Goal: Task Accomplishment & Management: Manage account settings

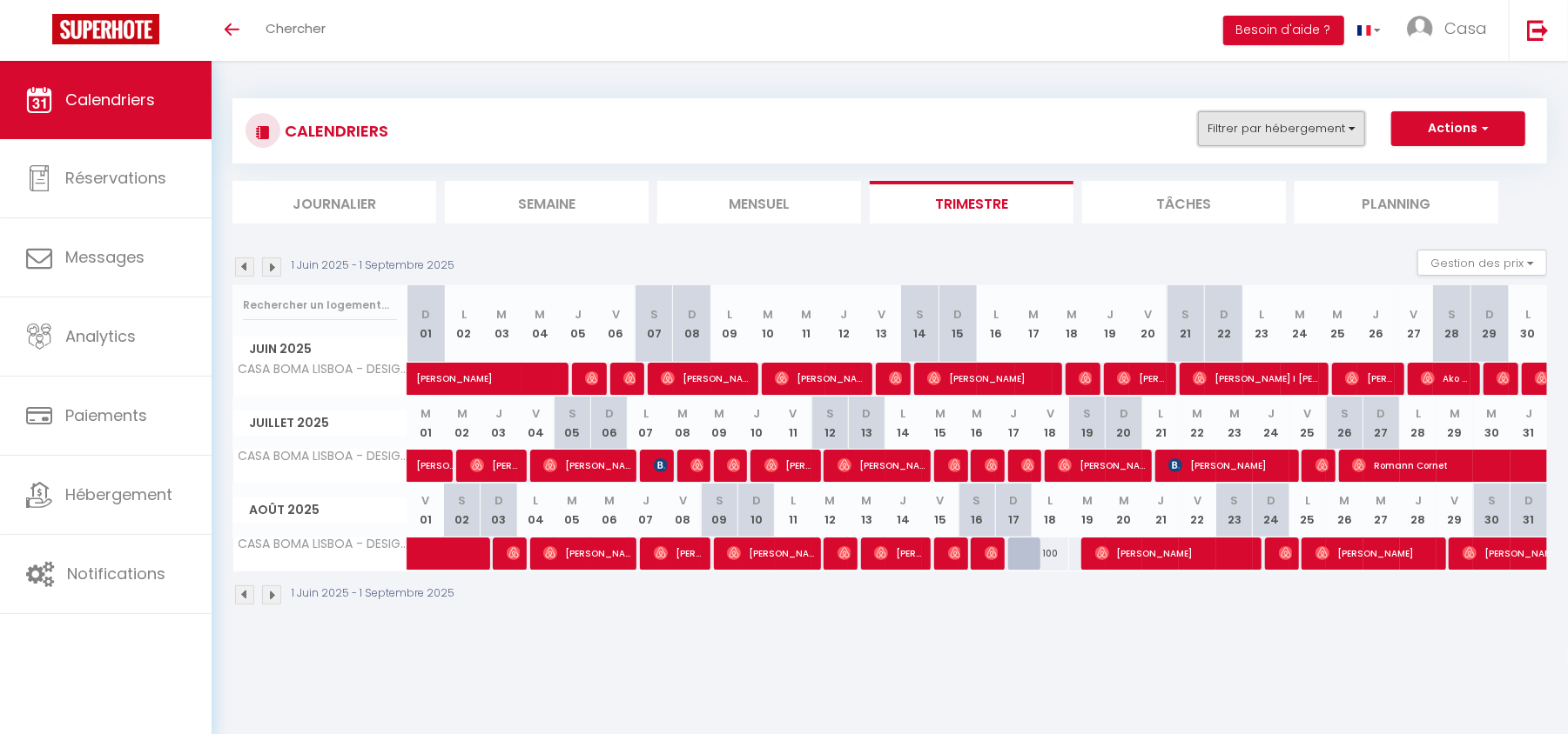
click at [1311, 138] on button "Filtrer par hébergement" at bounding box center [1282, 129] width 168 height 35
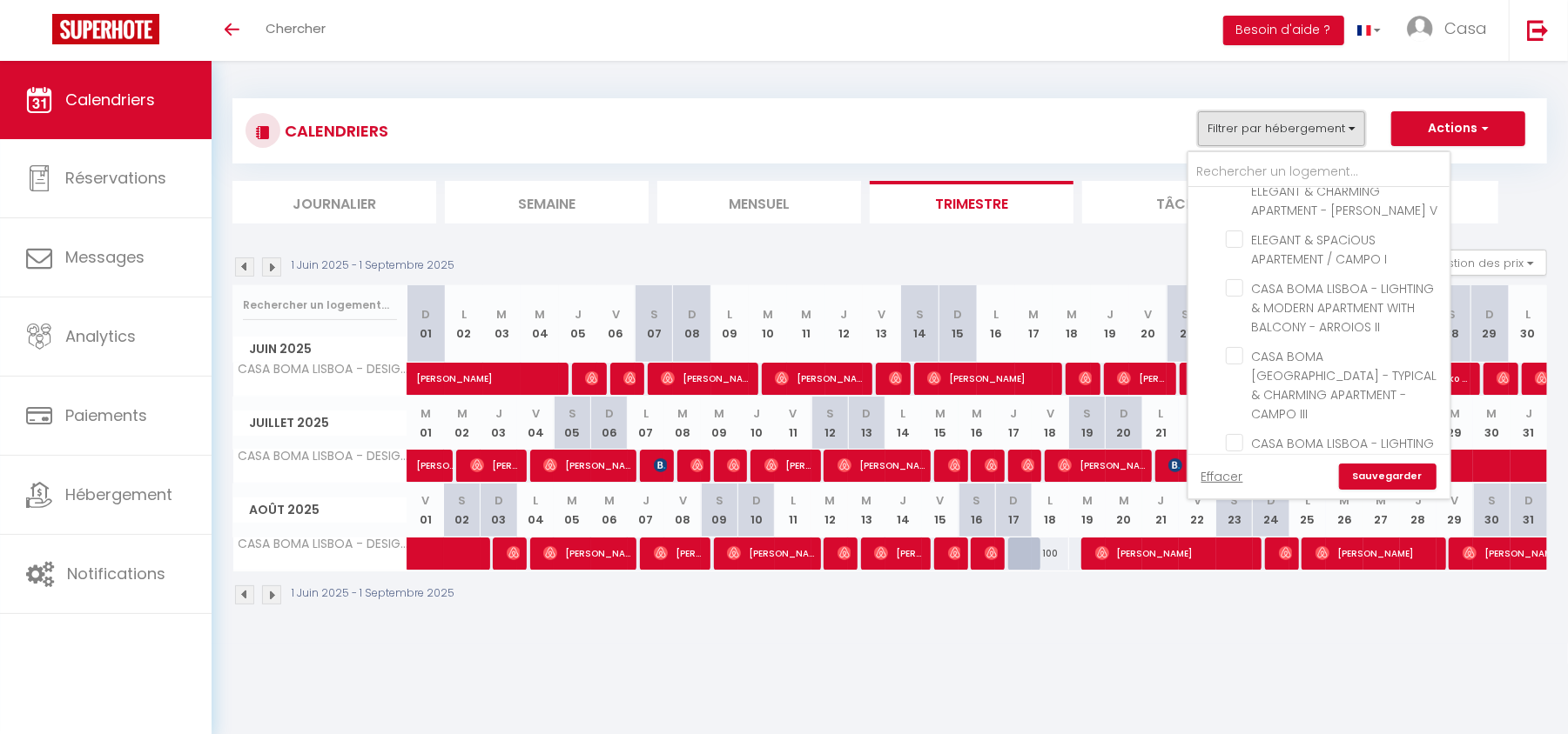
scroll to position [1689, 0]
click at [1138, 652] on body "🟢 Des questions ou besoin d'assistance pour la migration AirBnB? Connectez-vous…" at bounding box center [784, 428] width 1568 height 734
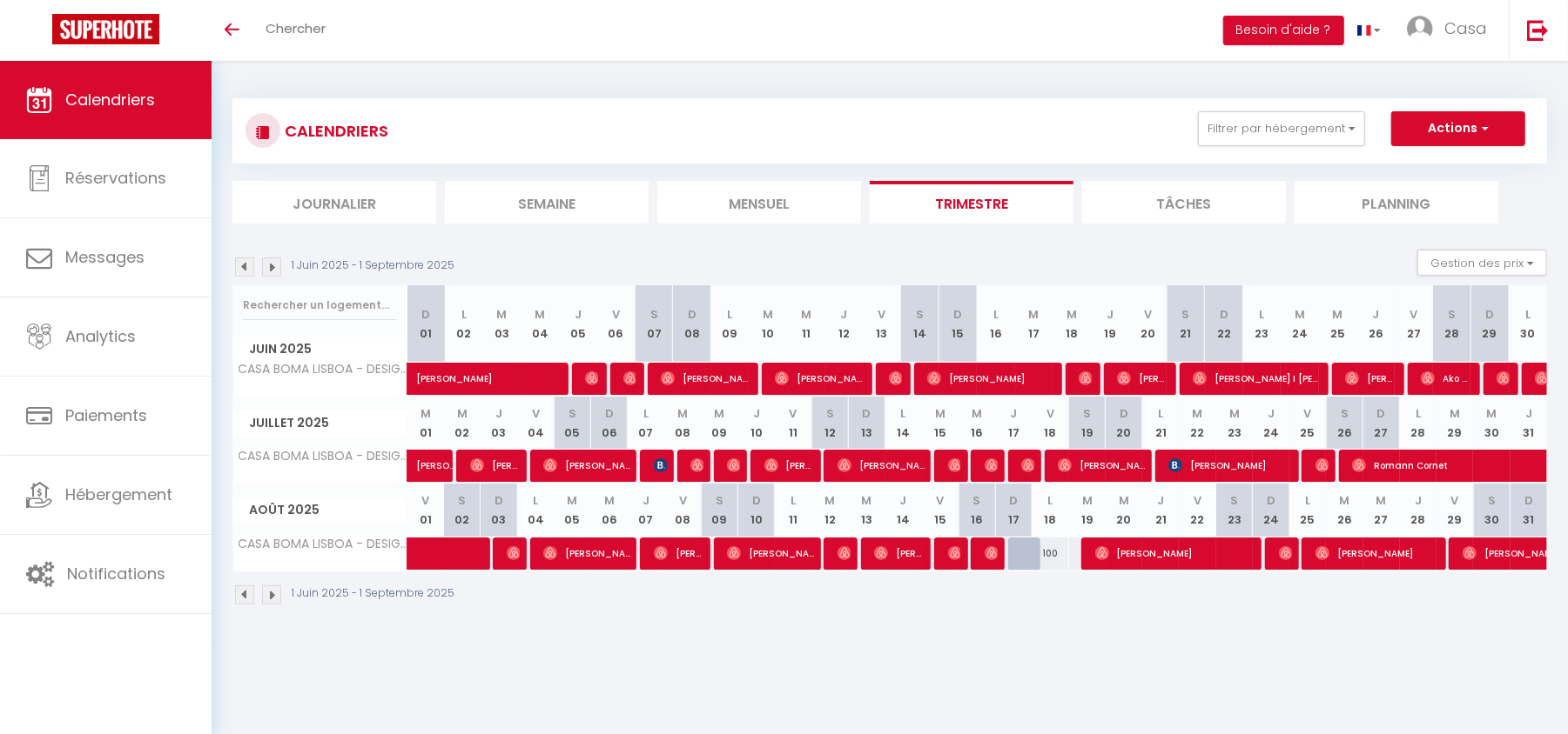
click at [273, 600] on img at bounding box center [271, 594] width 19 height 19
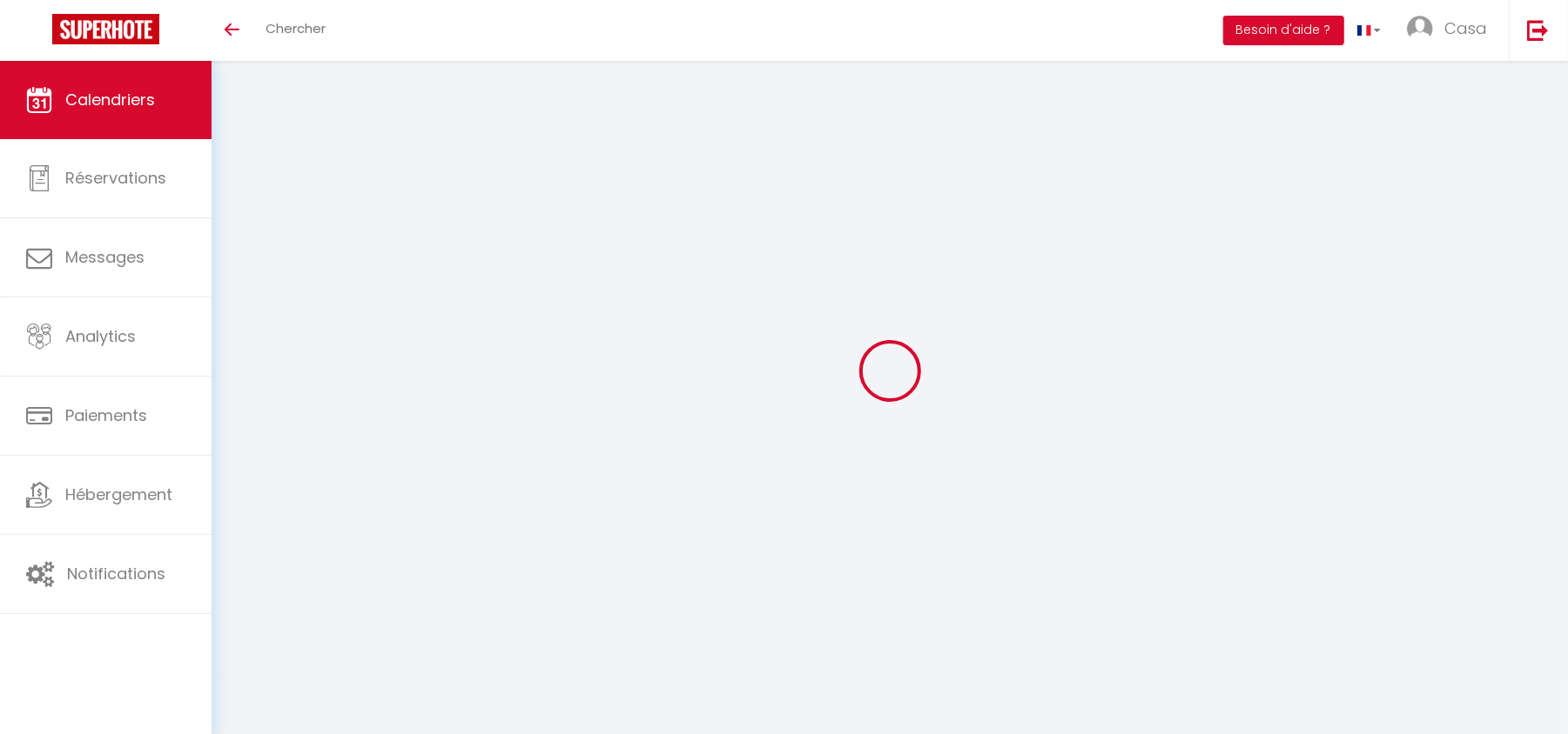
select select "KO"
select select "0"
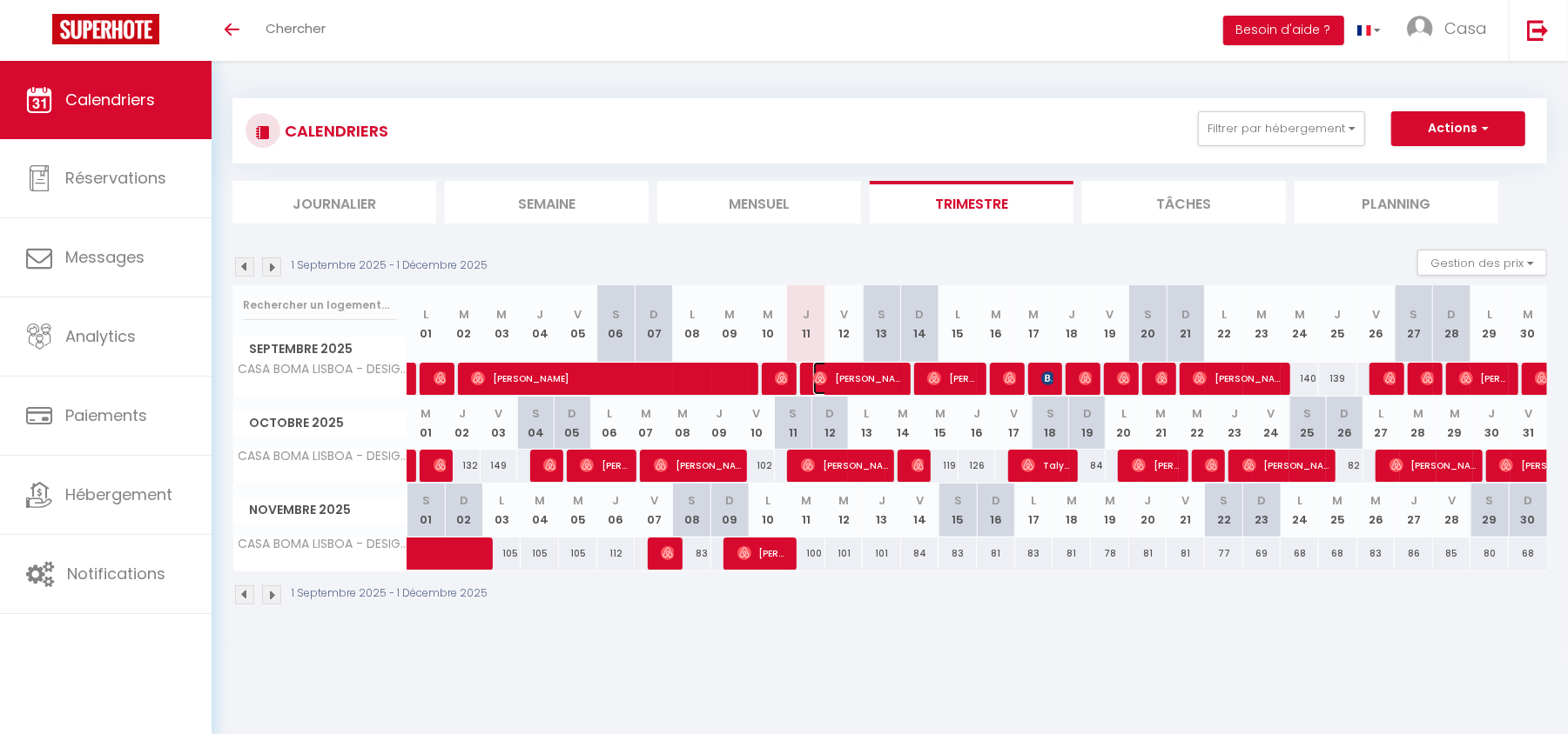
click at [813, 376] on img at bounding box center [820, 379] width 14 height 14
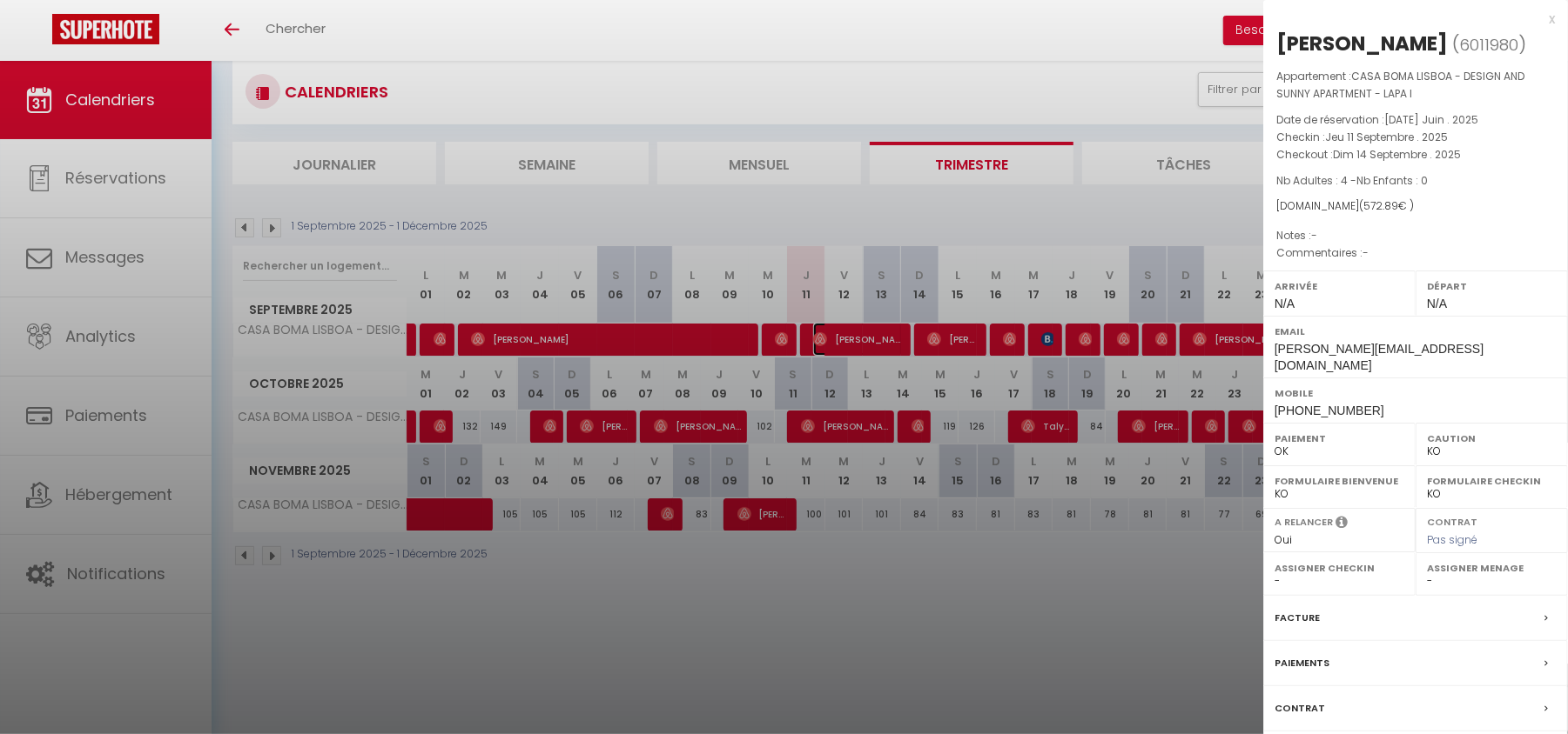
scroll to position [61, 0]
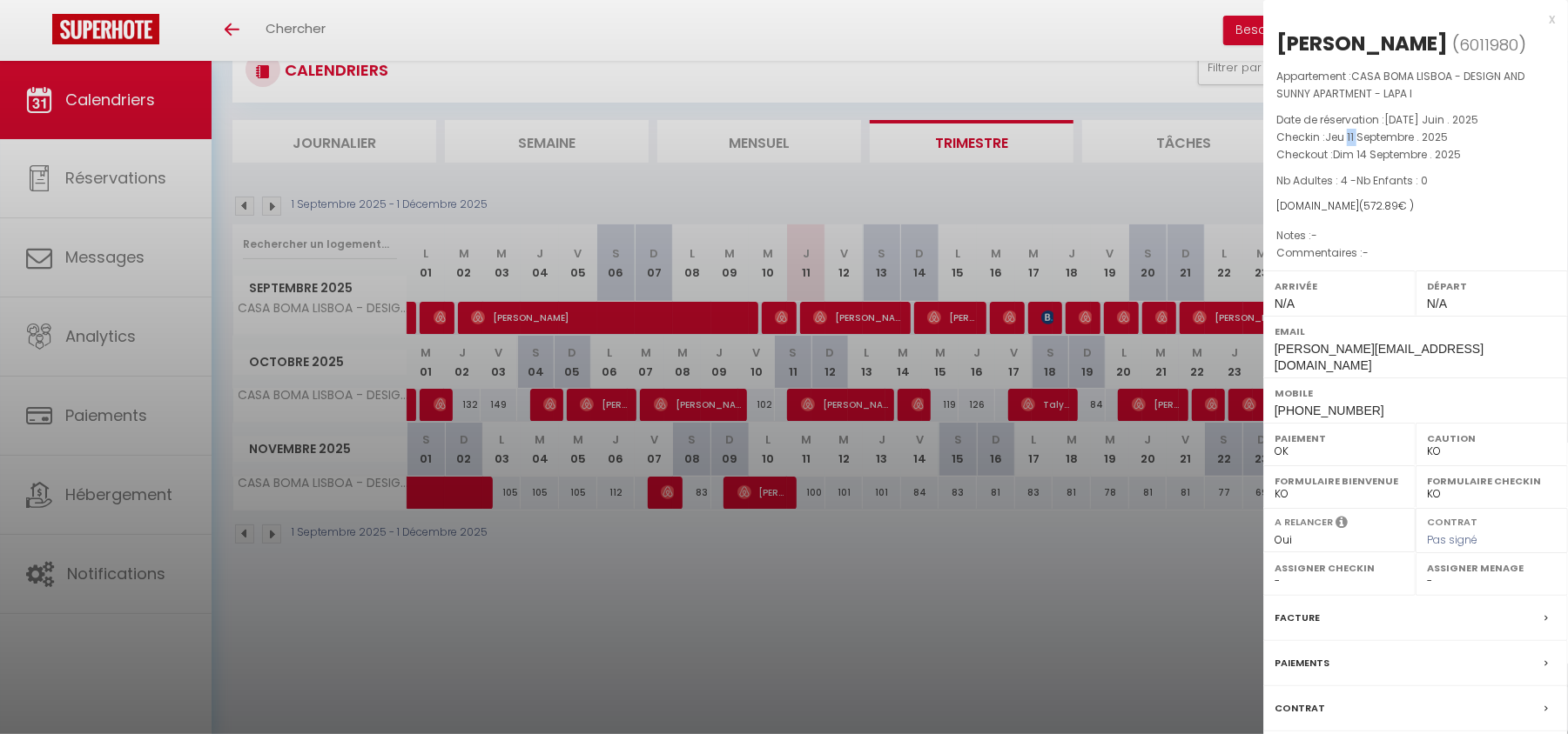
drag, startPoint x: 1349, startPoint y: 140, endPoint x: 1358, endPoint y: 137, distance: 9.5
click at [1358, 137] on span "Jeu 11 Septembre . 2025" at bounding box center [1385, 137] width 123 height 15
drag, startPoint x: 1357, startPoint y: 155, endPoint x: 1369, endPoint y: 154, distance: 12.0
click at [1369, 154] on span "Dim 14 Septembre . 2025" at bounding box center [1396, 154] width 128 height 15
drag, startPoint x: 1359, startPoint y: 201, endPoint x: 1386, endPoint y: 195, distance: 27.7
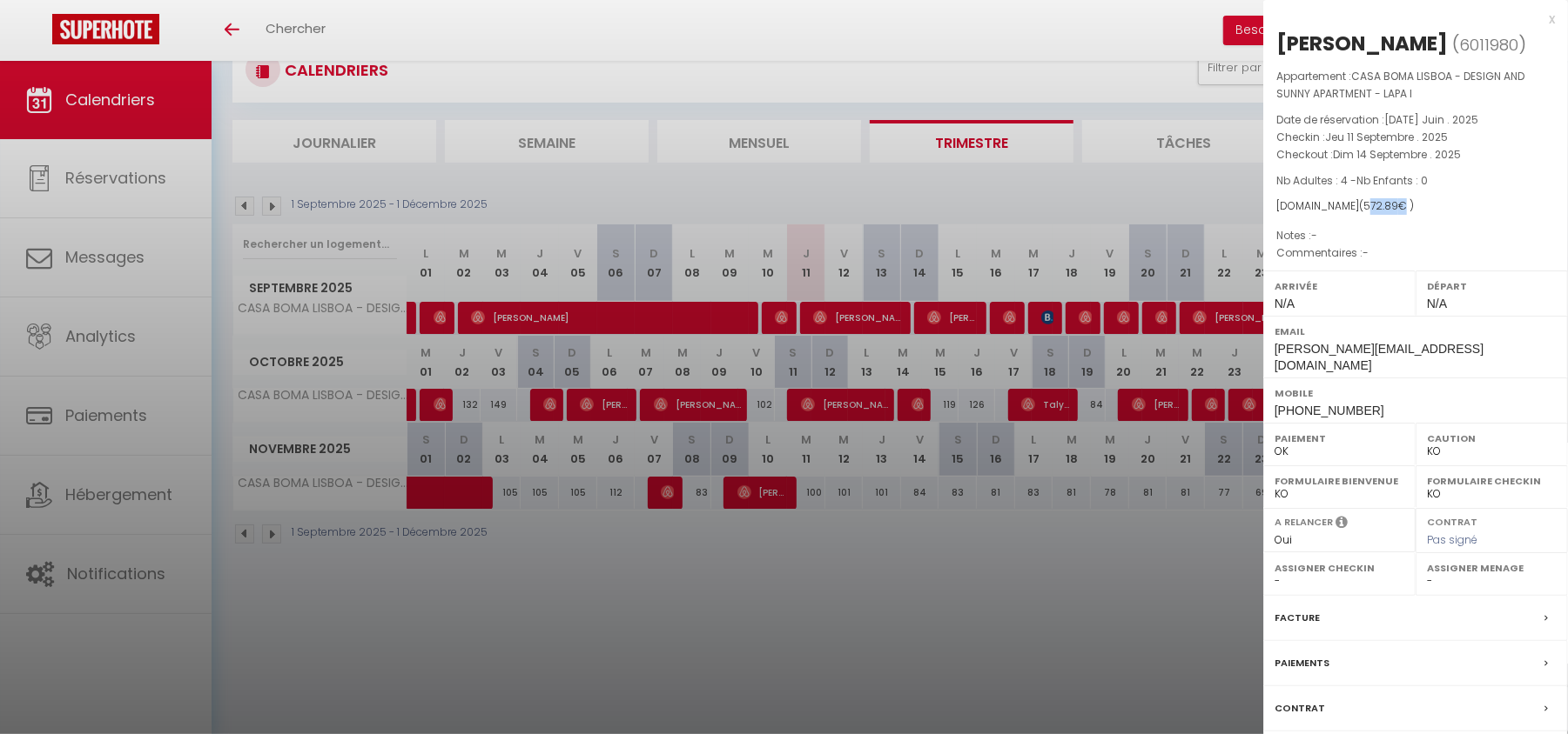
click at [1386, 195] on div "Appartement : CASA BOMA LISBOA - DESIGN AND SUNNY APARTMENT - LAPA I Date de ré…" at bounding box center [1414, 165] width 304 height 194
click at [728, 306] on div at bounding box center [784, 367] width 1568 height 734
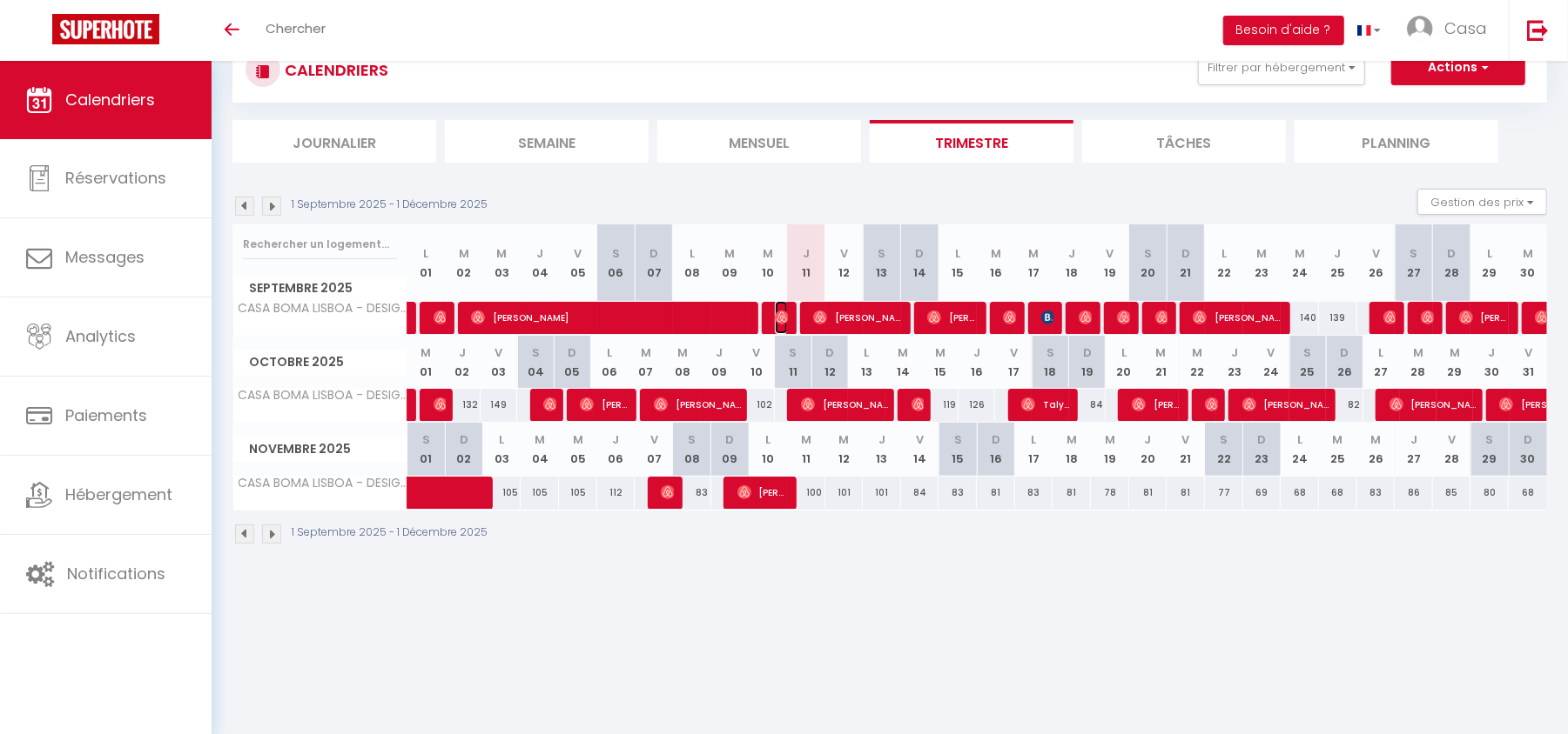
click at [778, 321] on img at bounding box center [782, 318] width 14 height 14
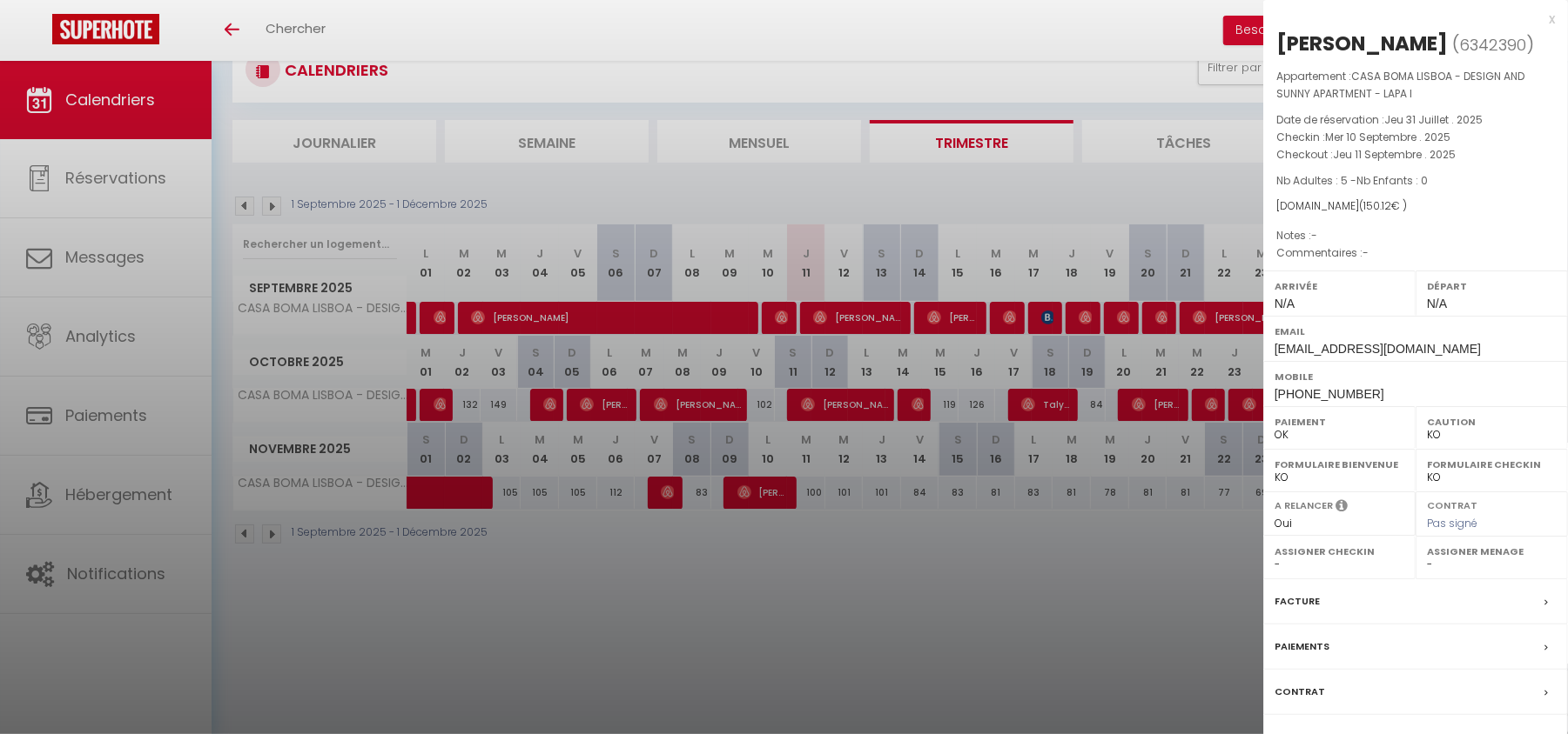
click at [944, 311] on div at bounding box center [784, 367] width 1568 height 734
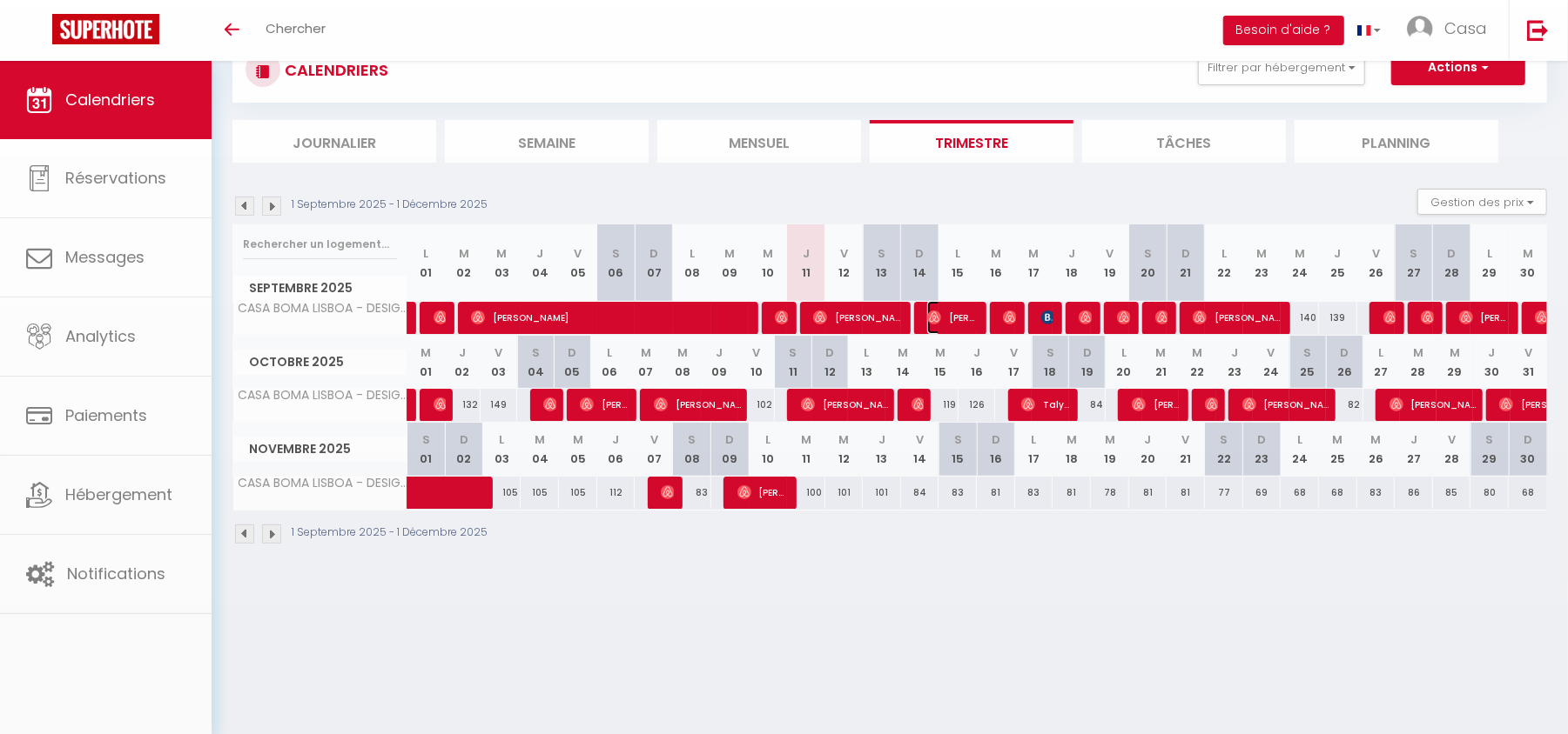
click at [944, 311] on span "[PERSON_NAME]" at bounding box center [952, 317] width 51 height 33
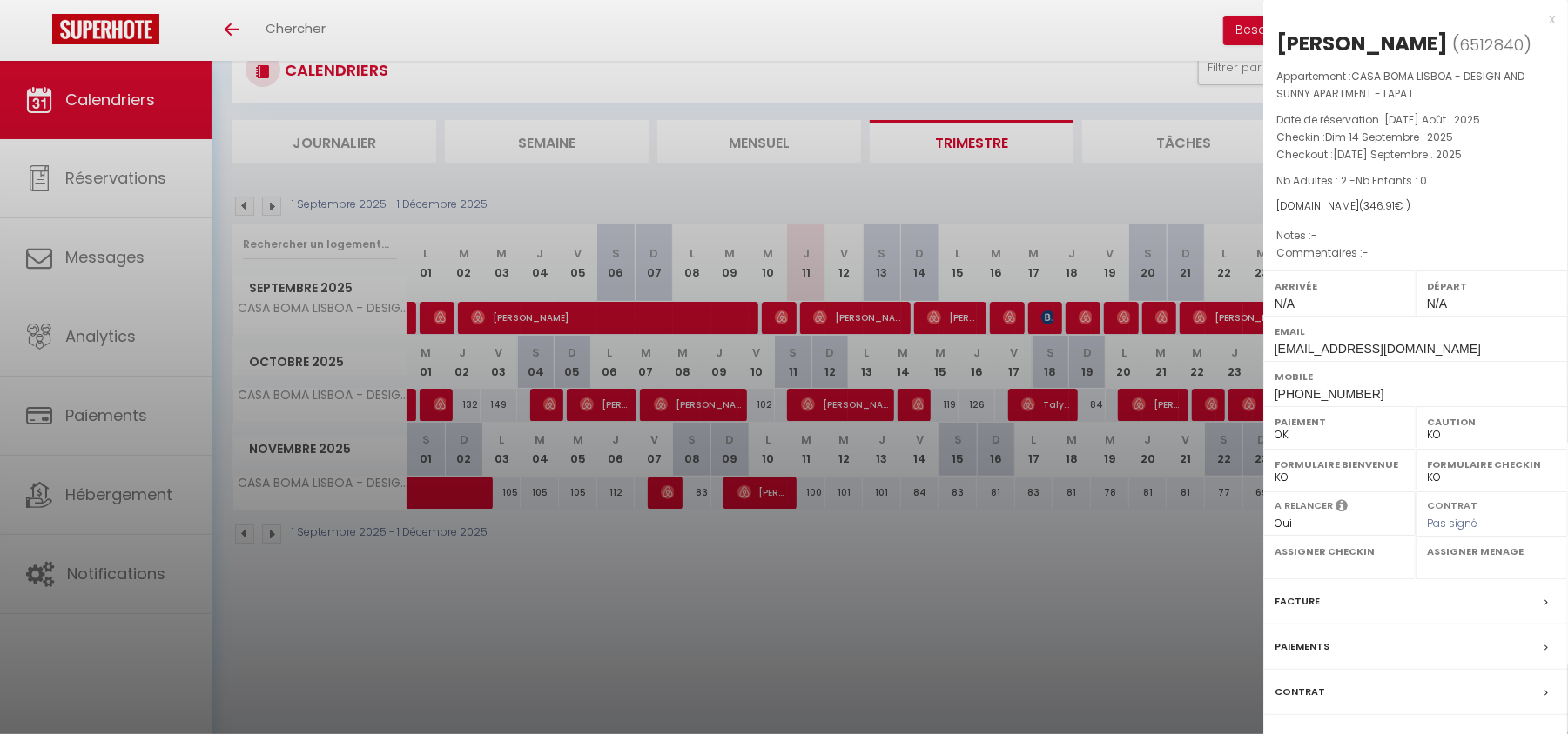
click at [675, 582] on div at bounding box center [784, 367] width 1568 height 734
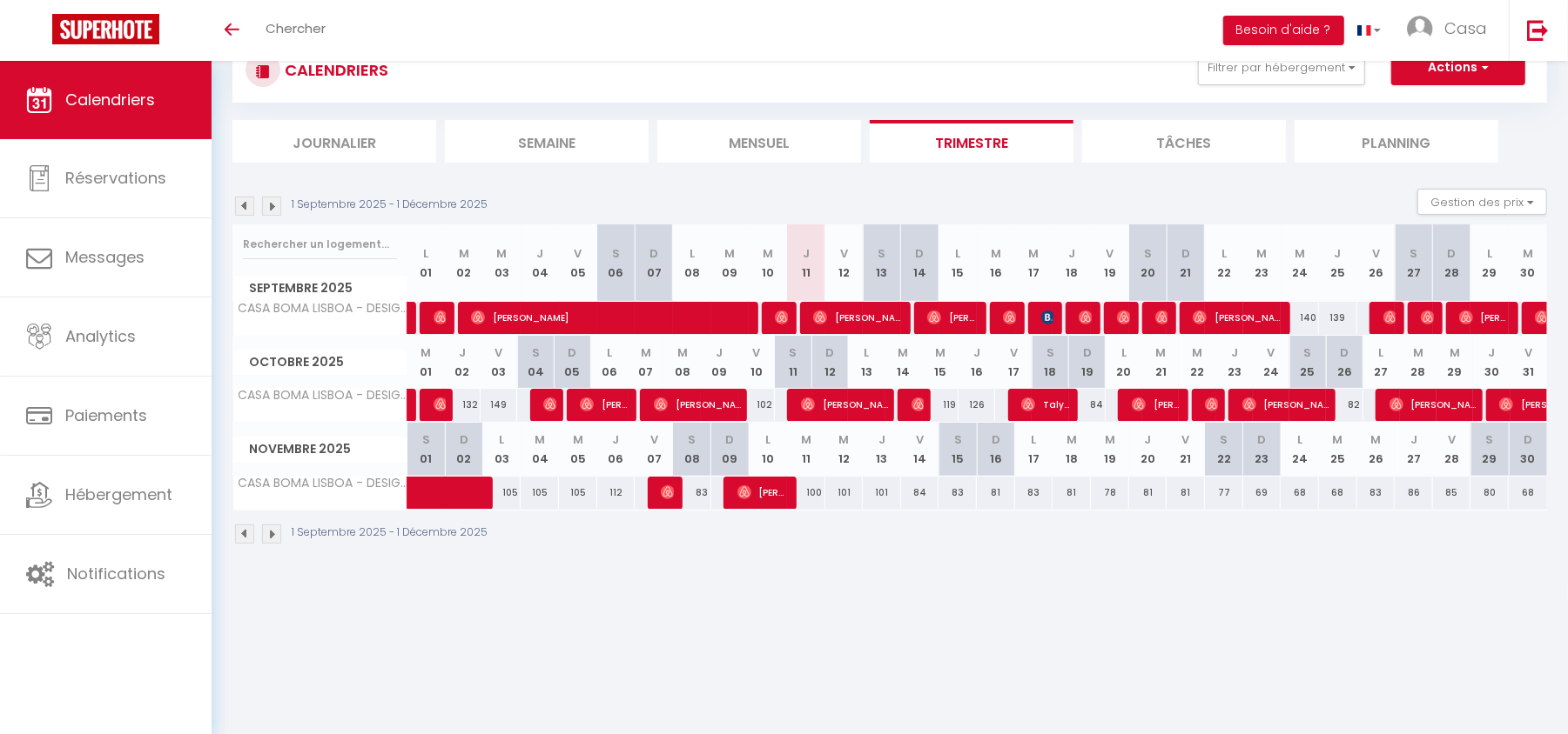
scroll to position [0, 0]
